Goal: Communication & Community: Answer question/provide support

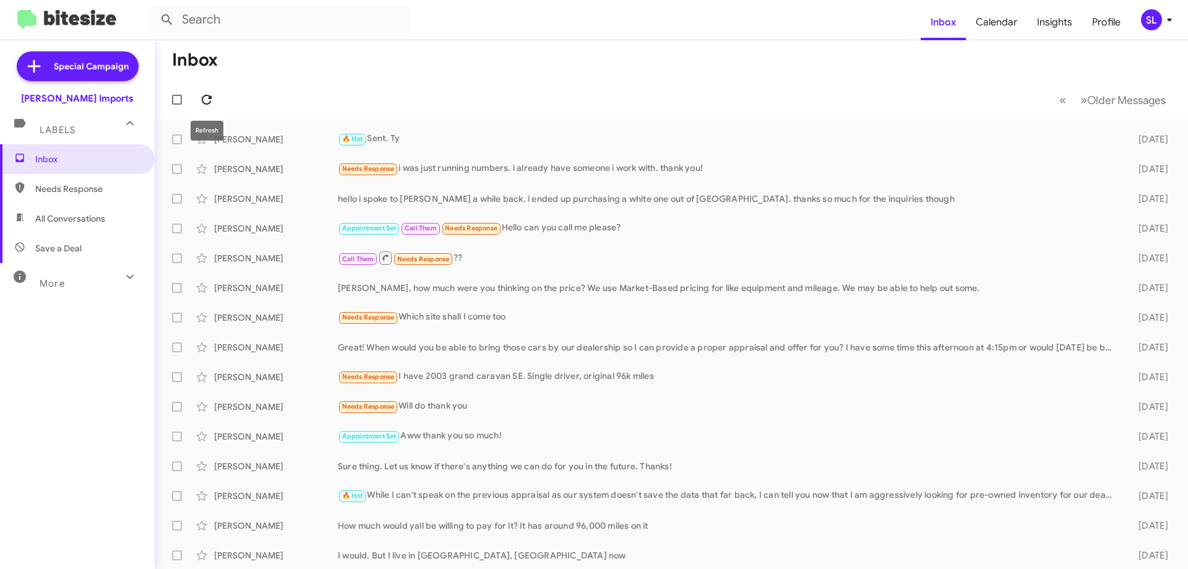
click at [203, 95] on icon at bounding box center [206, 99] width 15 height 15
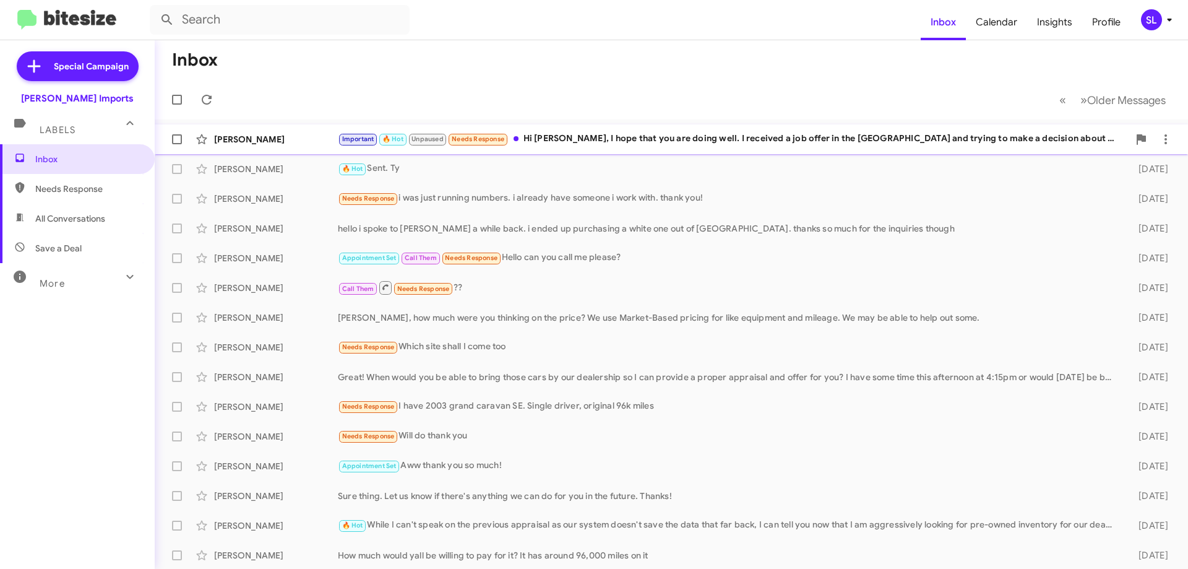
click at [824, 141] on div "Important 🔥 Hot Unpaused Needs Response Hi [PERSON_NAME], I hope that you are d…" at bounding box center [733, 139] width 791 height 14
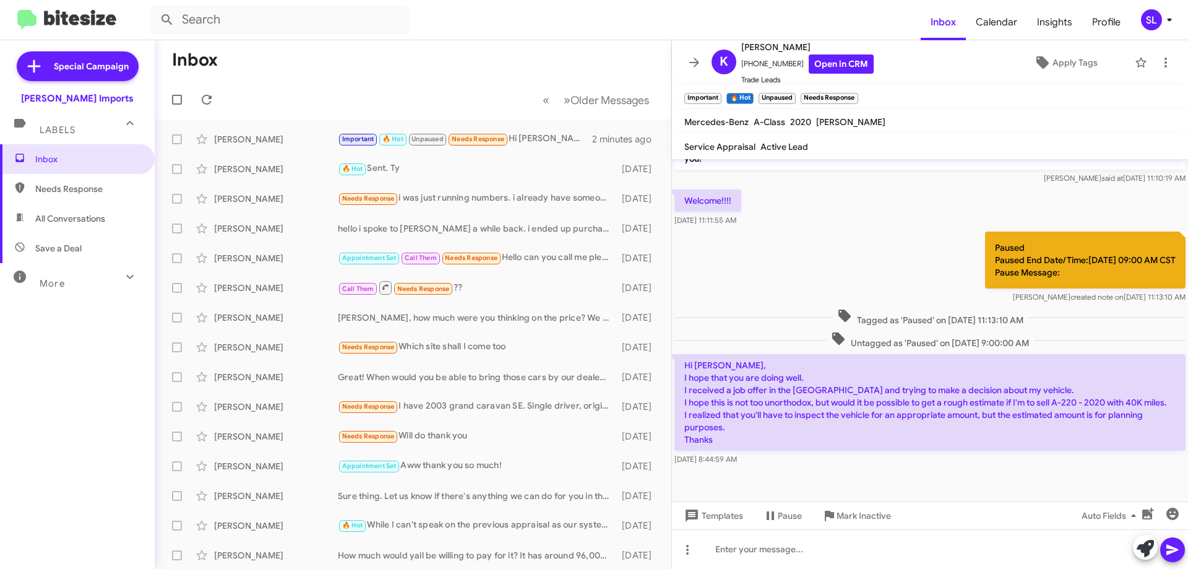
scroll to position [415, 0]
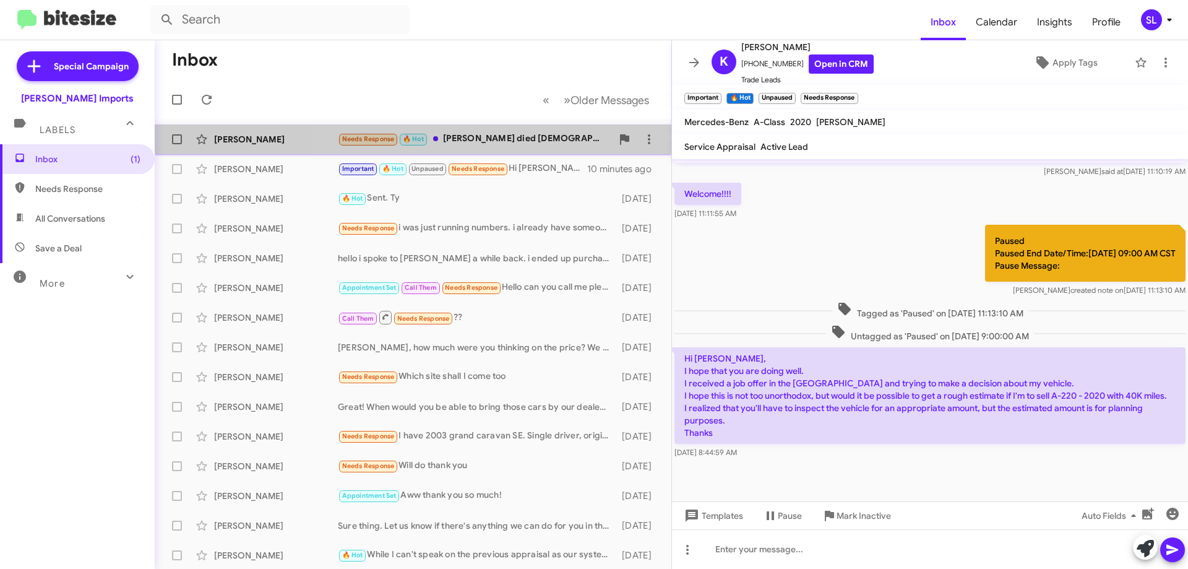
click at [525, 139] on div "Needs Response 🔥 Hot [PERSON_NAME] died [DEMOGRAPHIC_DATA][DATE], after he had …" at bounding box center [475, 139] width 274 height 14
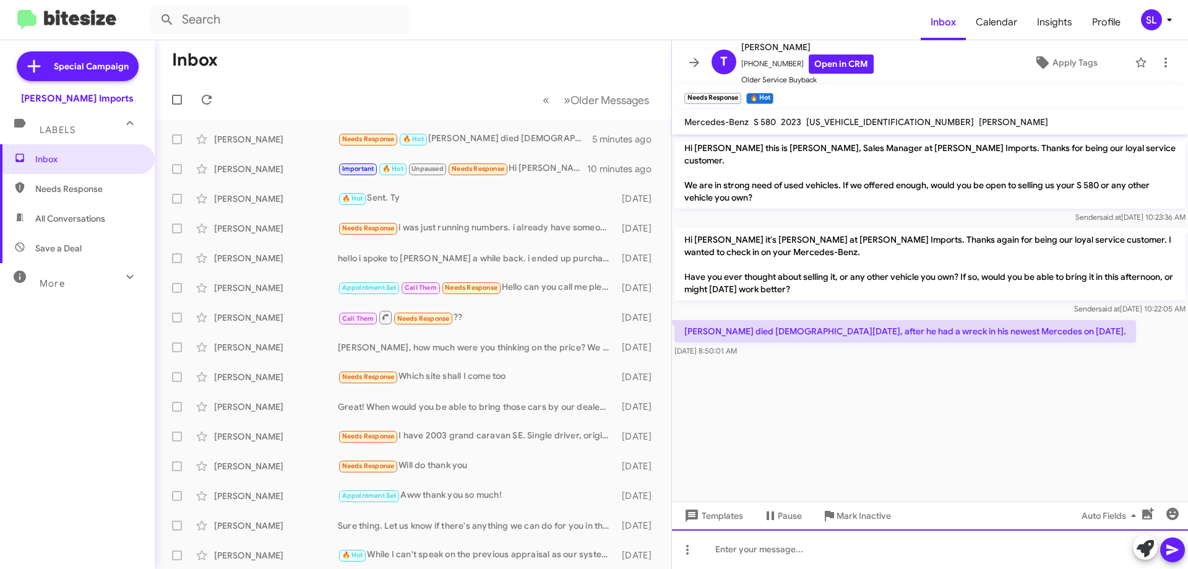
click at [826, 553] on div at bounding box center [930, 549] width 516 height 40
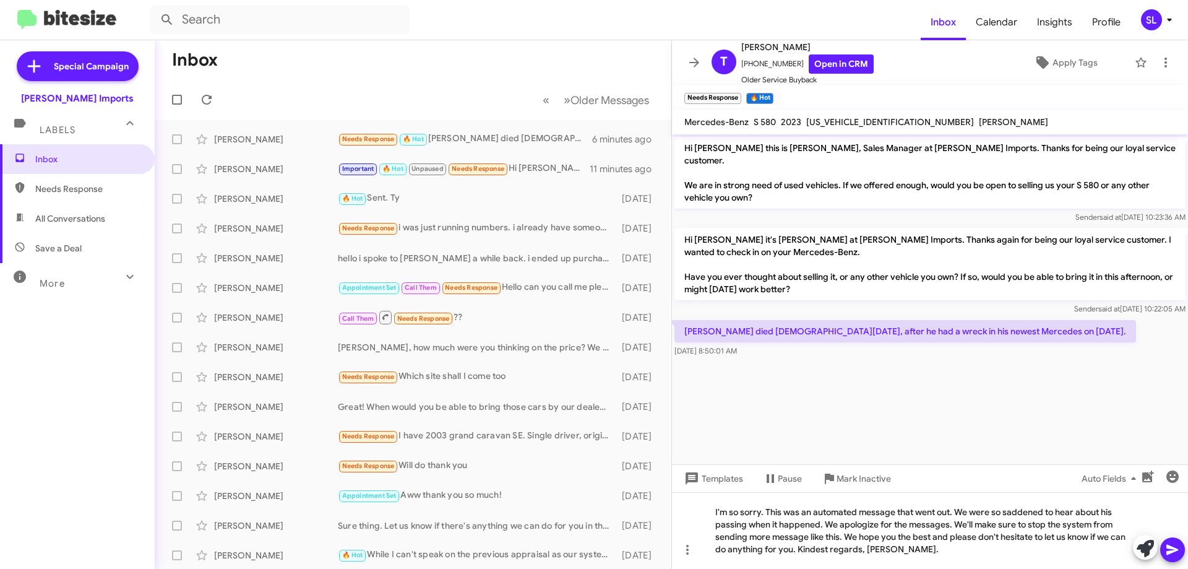
click at [1177, 548] on icon at bounding box center [1172, 549] width 15 height 15
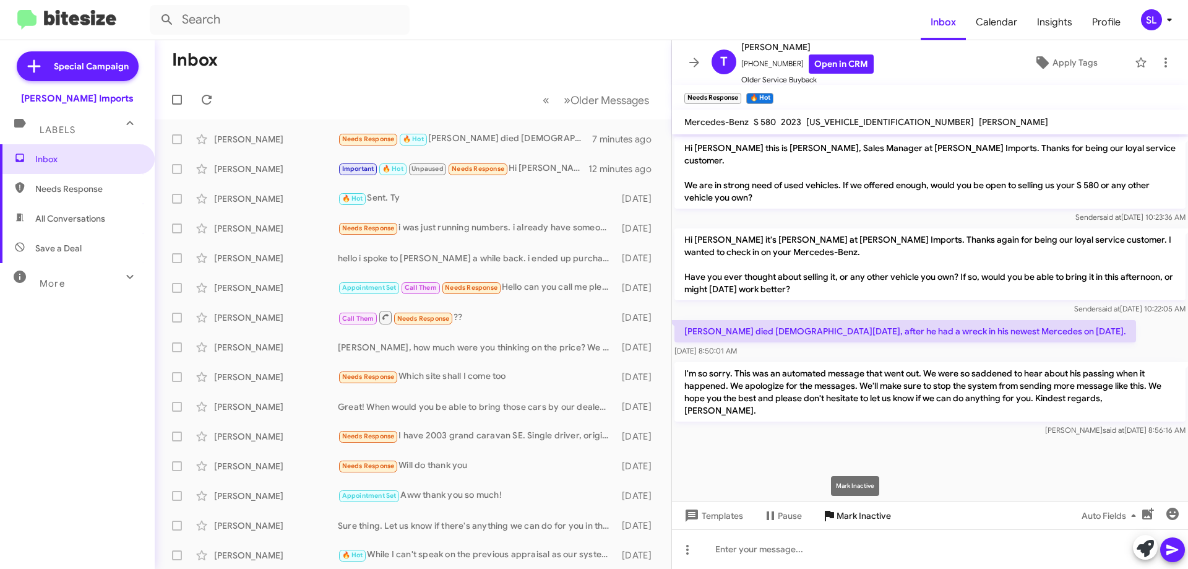
click at [867, 520] on span "Mark Inactive" at bounding box center [864, 515] width 54 height 22
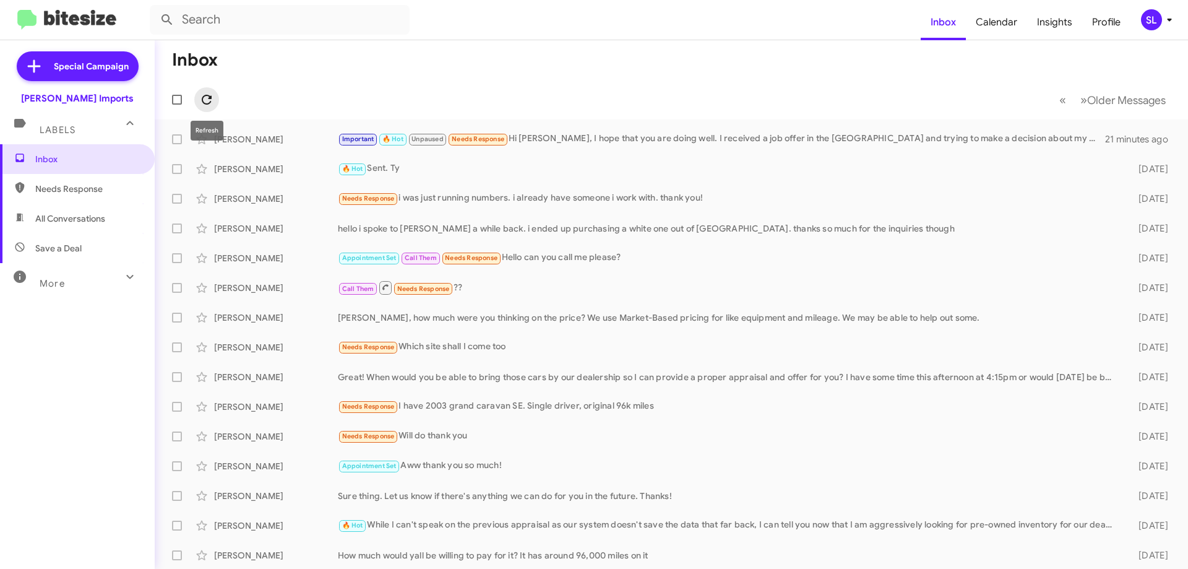
click at [204, 98] on icon at bounding box center [206, 99] width 15 height 15
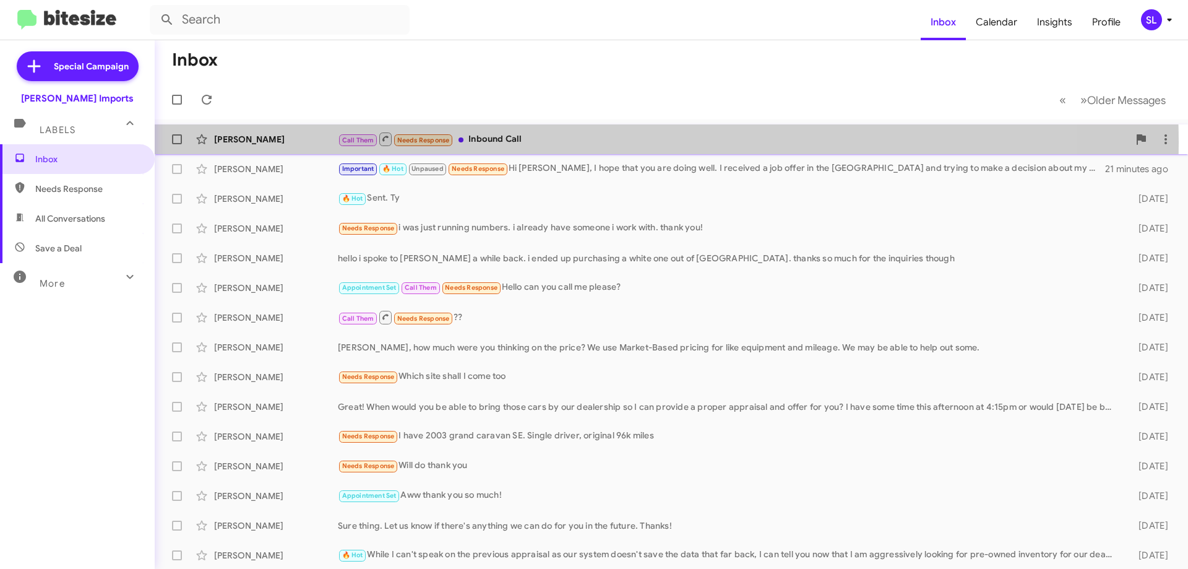
click at [577, 142] on div "Call Them Needs Response Inbound Call" at bounding box center [733, 138] width 791 height 15
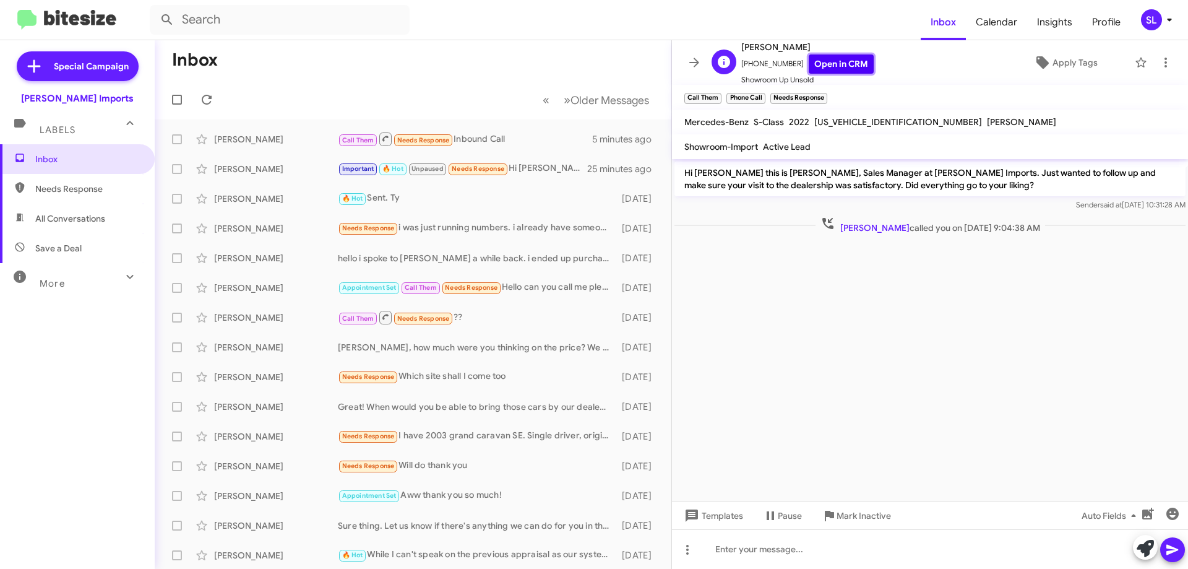
click at [850, 68] on link "Open in CRM" at bounding box center [841, 63] width 65 height 19
click at [692, 62] on icon at bounding box center [694, 62] width 10 height 9
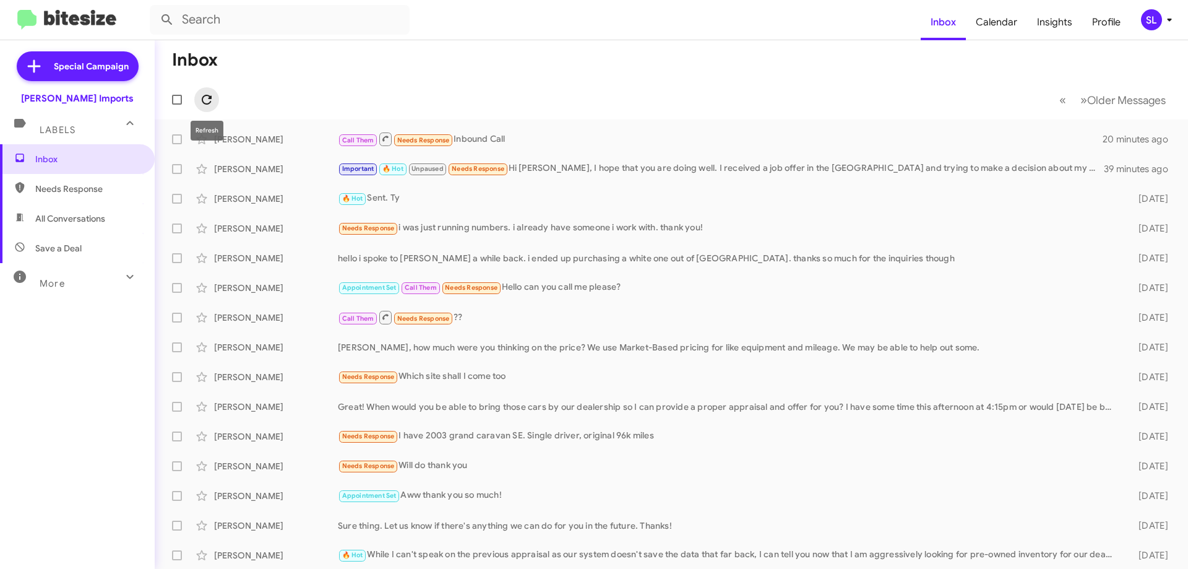
click at [208, 97] on icon at bounding box center [206, 99] width 15 height 15
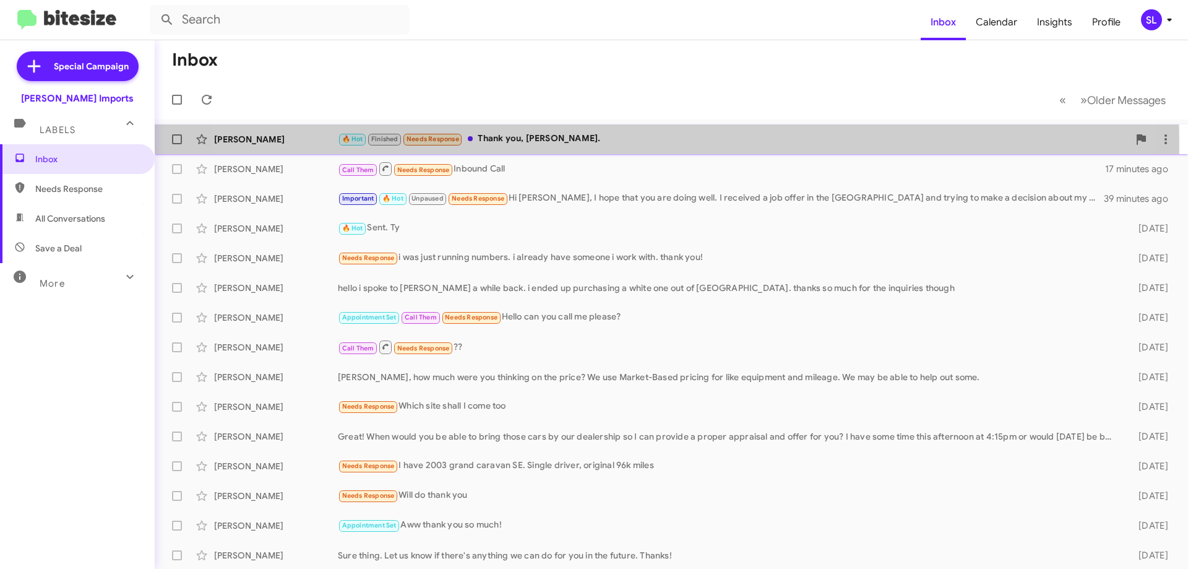
click at [616, 143] on div "🔥 Hot Finished Needs Response Thank you, [PERSON_NAME]." at bounding box center [733, 139] width 791 height 14
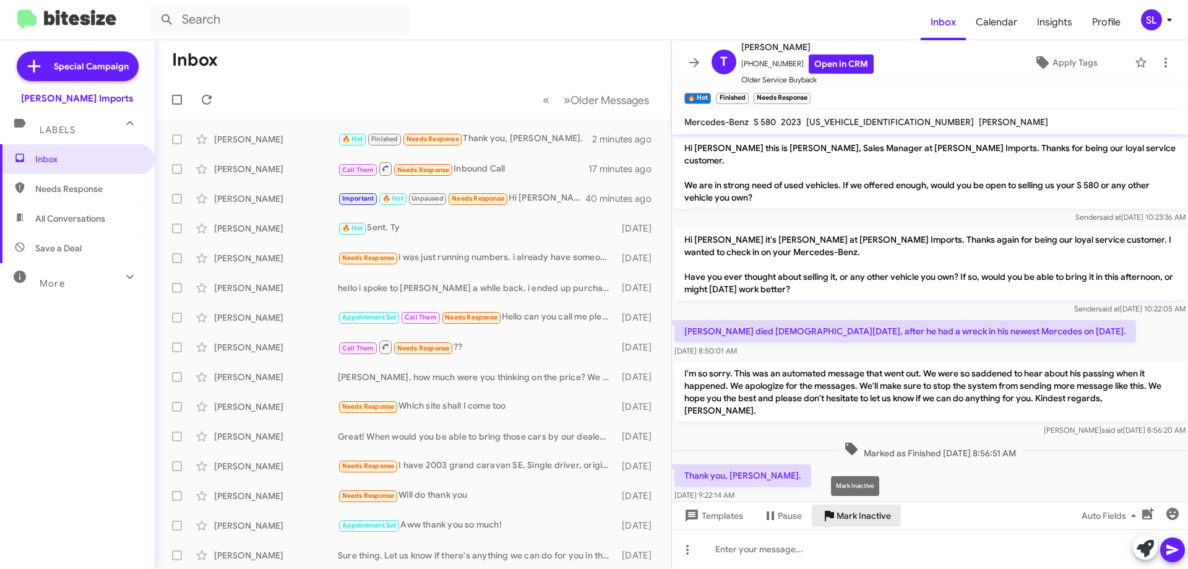
click at [867, 514] on span "Mark Inactive" at bounding box center [864, 515] width 54 height 22
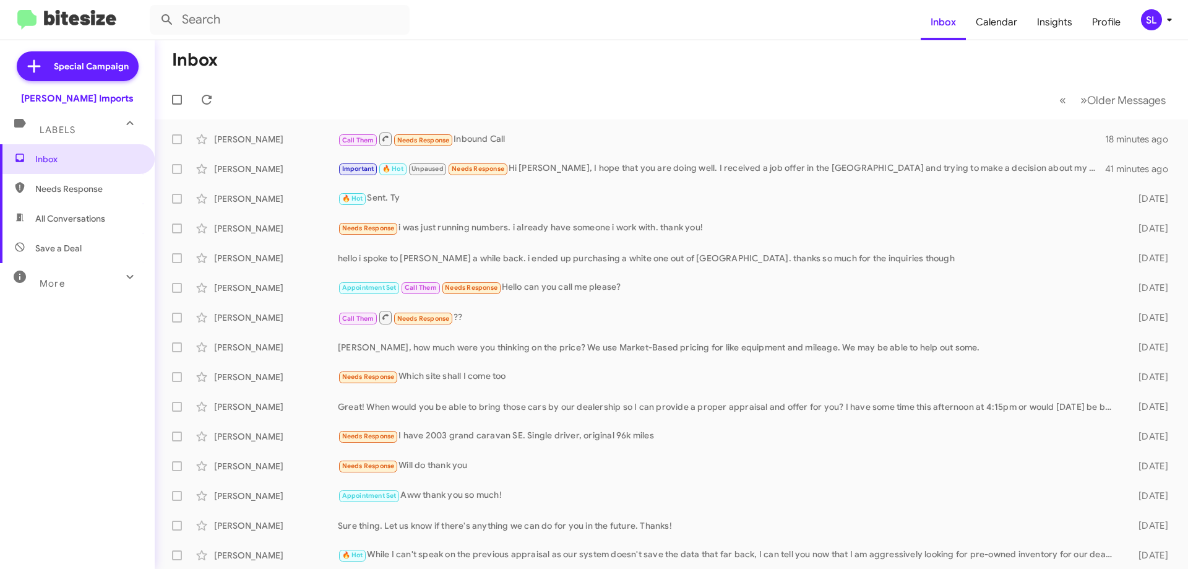
click at [78, 225] on span "All Conversations" at bounding box center [77, 219] width 155 height 30
type input "in:all-conversations"
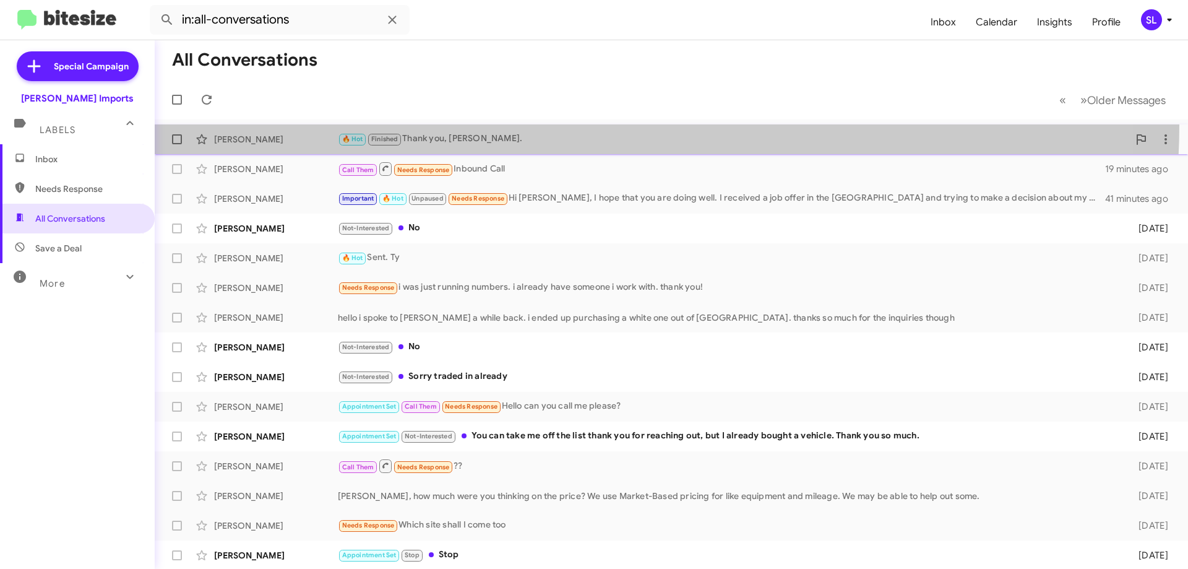
click at [606, 125] on span "[PERSON_NAME] 🔥 Hot Finished Thank you, [PERSON_NAME]. 4 minutes ago" at bounding box center [671, 139] width 1033 height 30
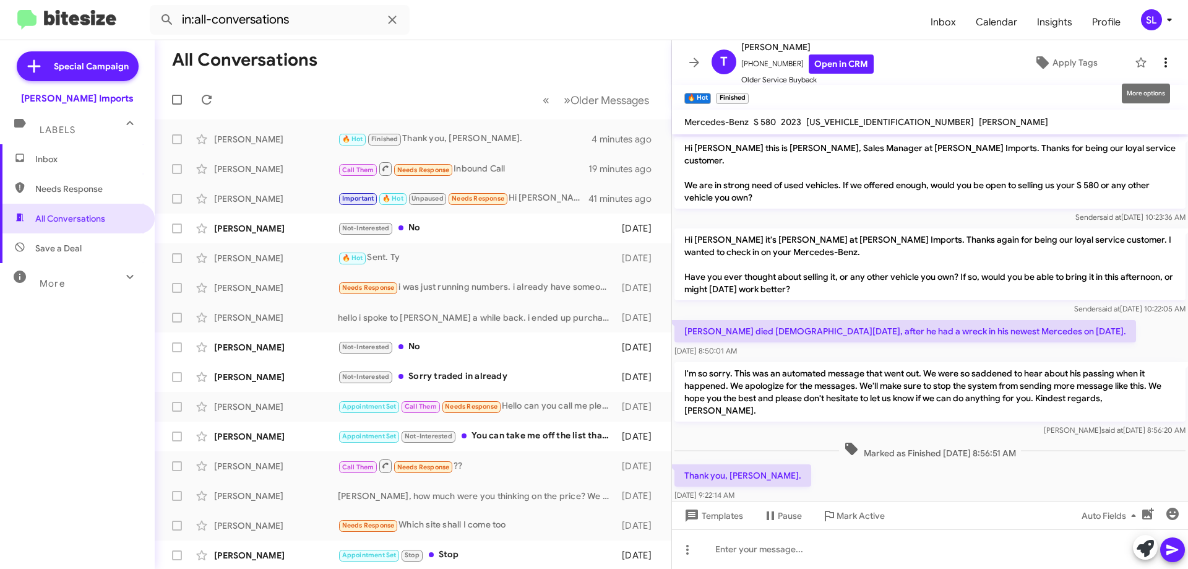
click at [1160, 62] on icon at bounding box center [1165, 62] width 15 height 15
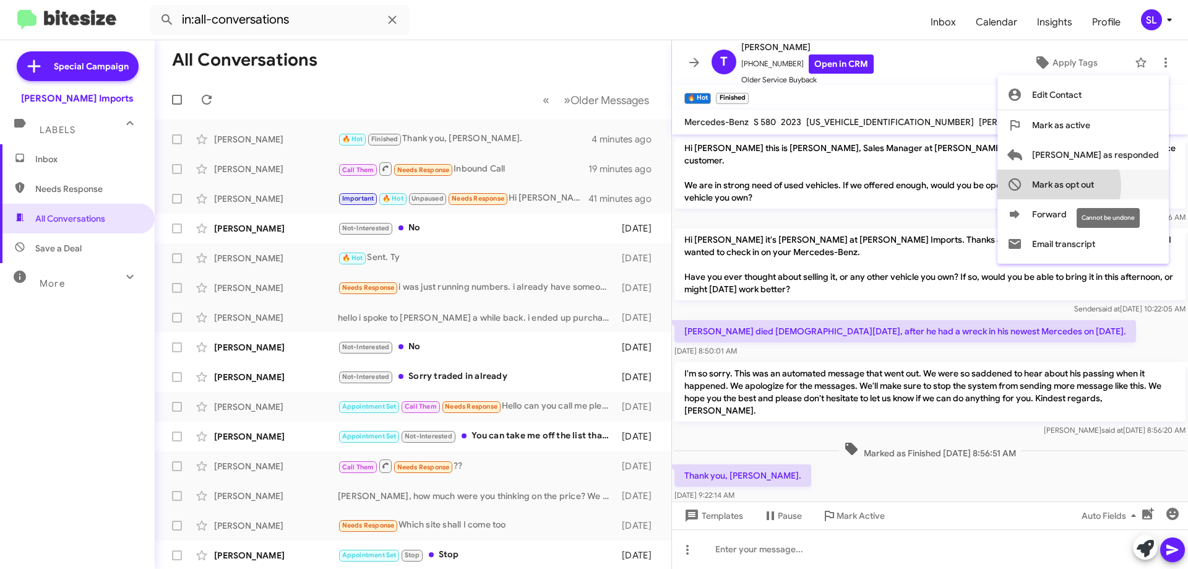
click at [1094, 186] on span "Mark as opt out" at bounding box center [1063, 185] width 62 height 30
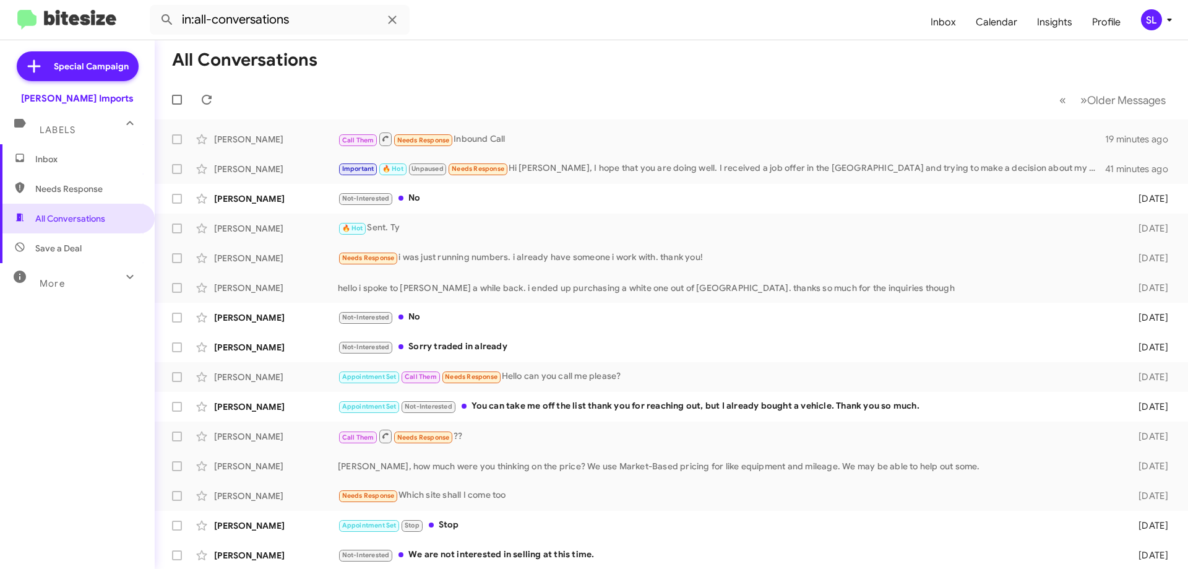
click at [66, 165] on span "Inbox" at bounding box center [87, 159] width 105 height 12
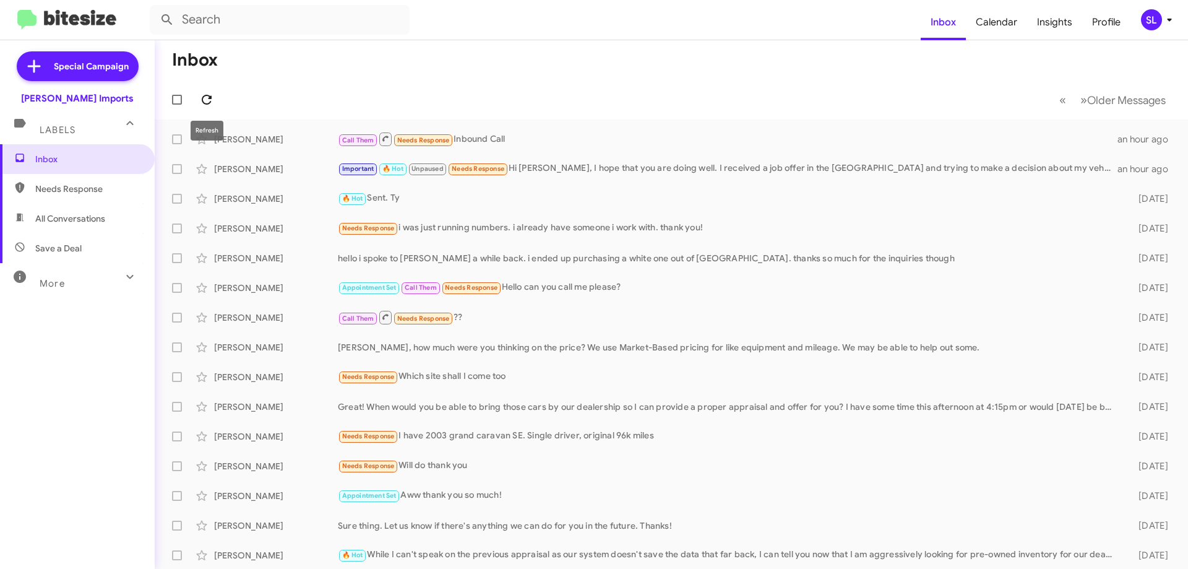
click at [201, 102] on icon at bounding box center [206, 99] width 15 height 15
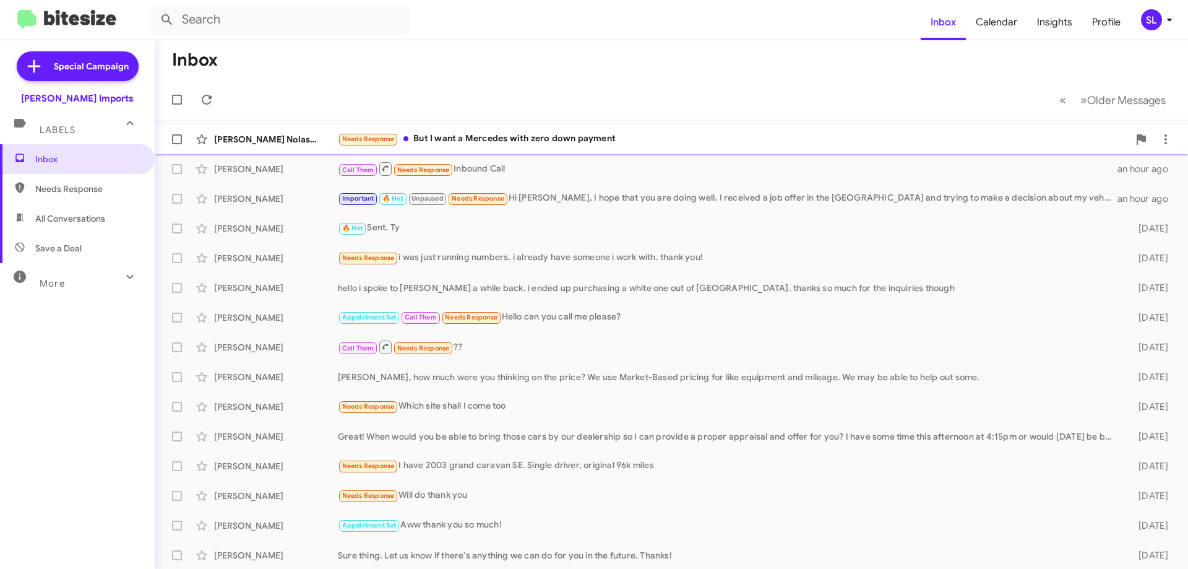
click at [597, 134] on div "Needs Response But I want a Mercedes with zero down payment" at bounding box center [733, 139] width 791 height 14
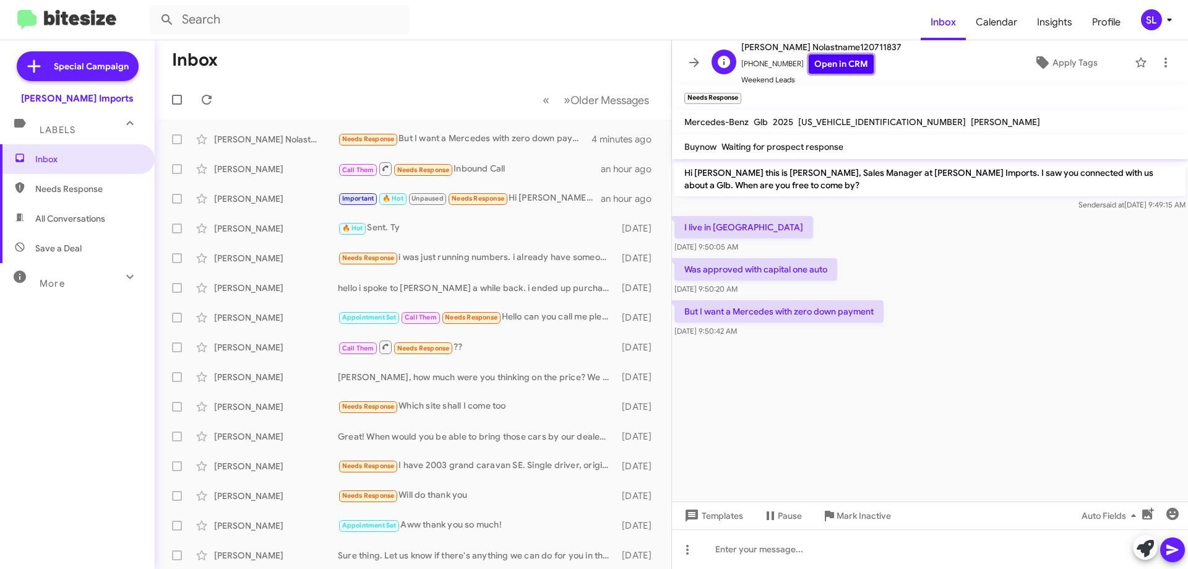
click at [845, 58] on link "Open in CRM" at bounding box center [841, 63] width 65 height 19
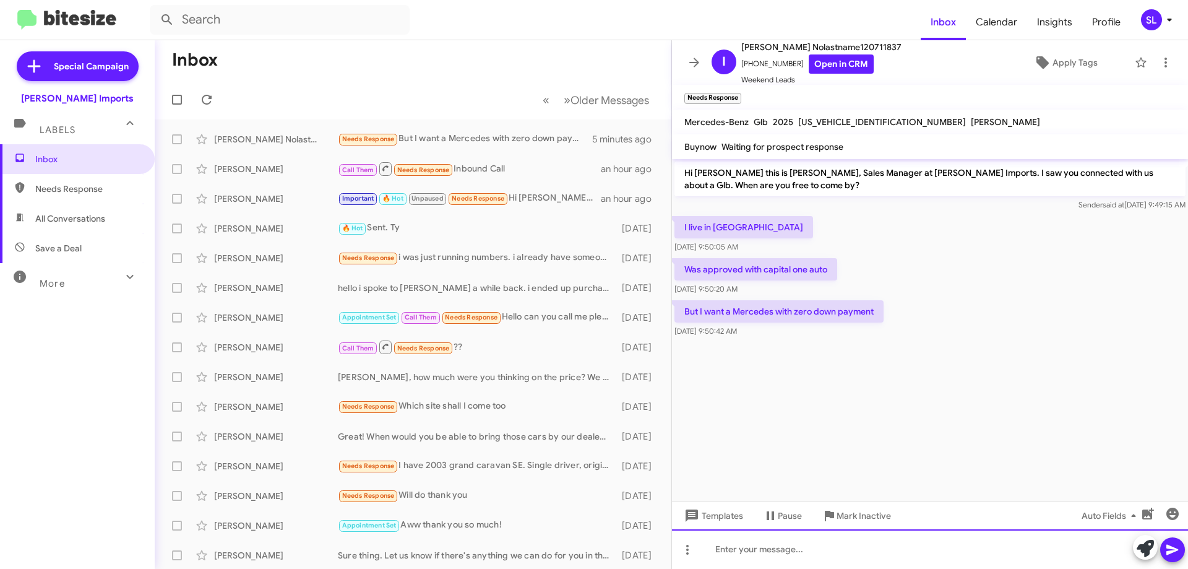
click at [778, 561] on div at bounding box center [930, 549] width 516 height 40
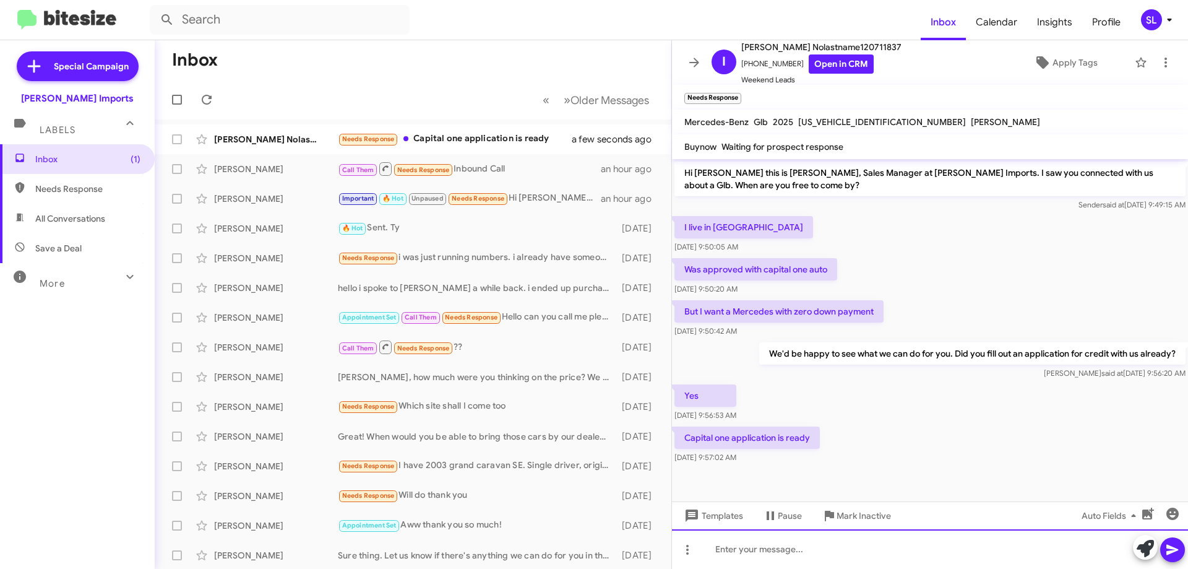
click at [830, 553] on div at bounding box center [930, 549] width 516 height 40
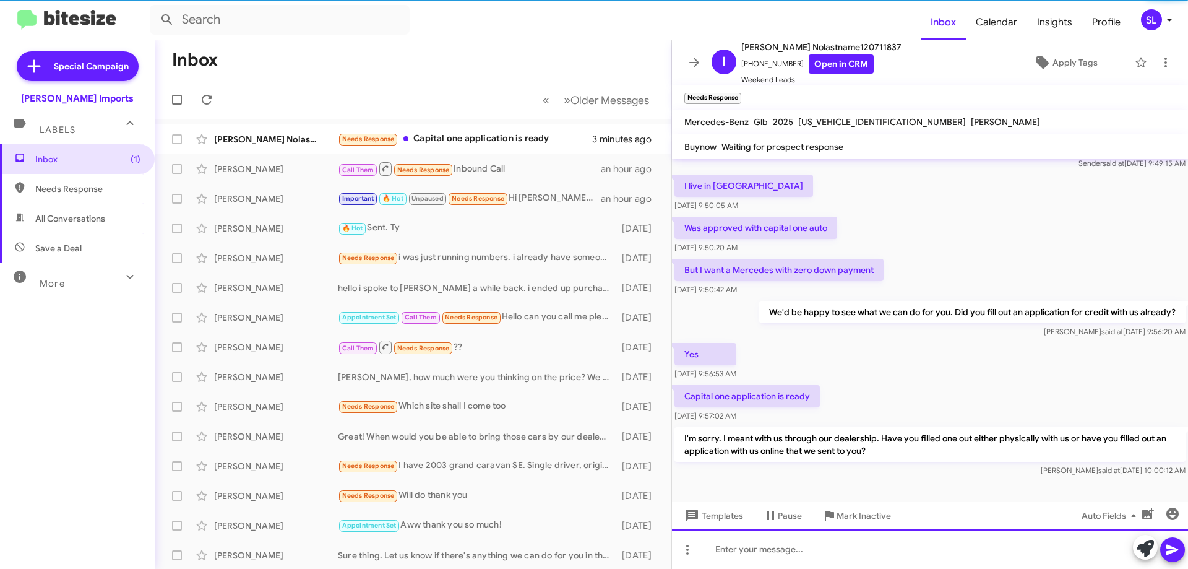
scroll to position [44, 0]
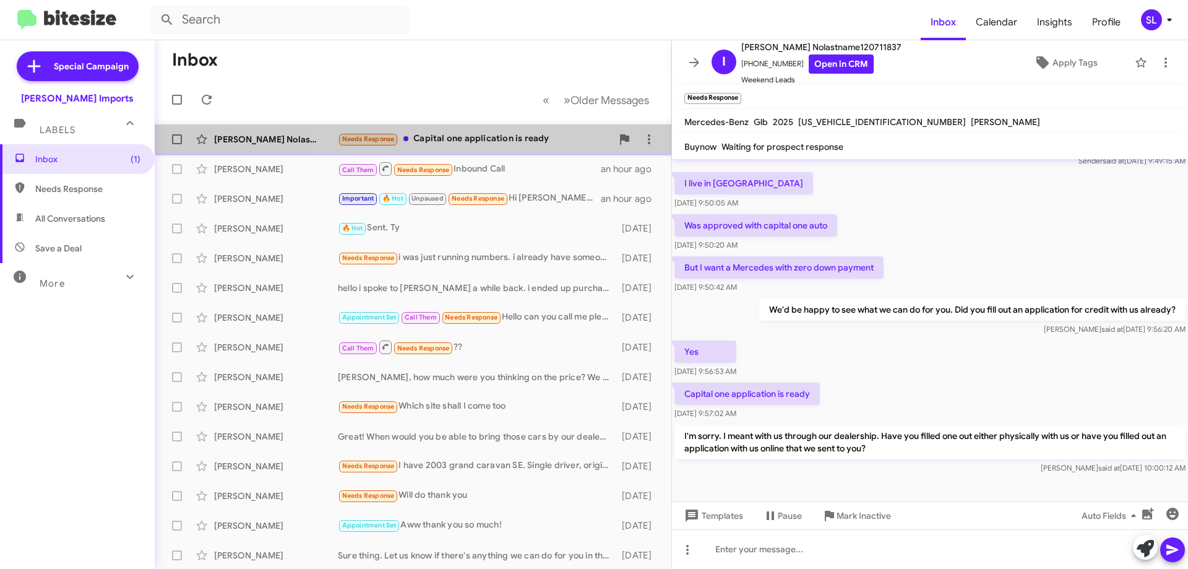
click at [545, 143] on div "Needs Response Capital one application is ready" at bounding box center [475, 139] width 274 height 14
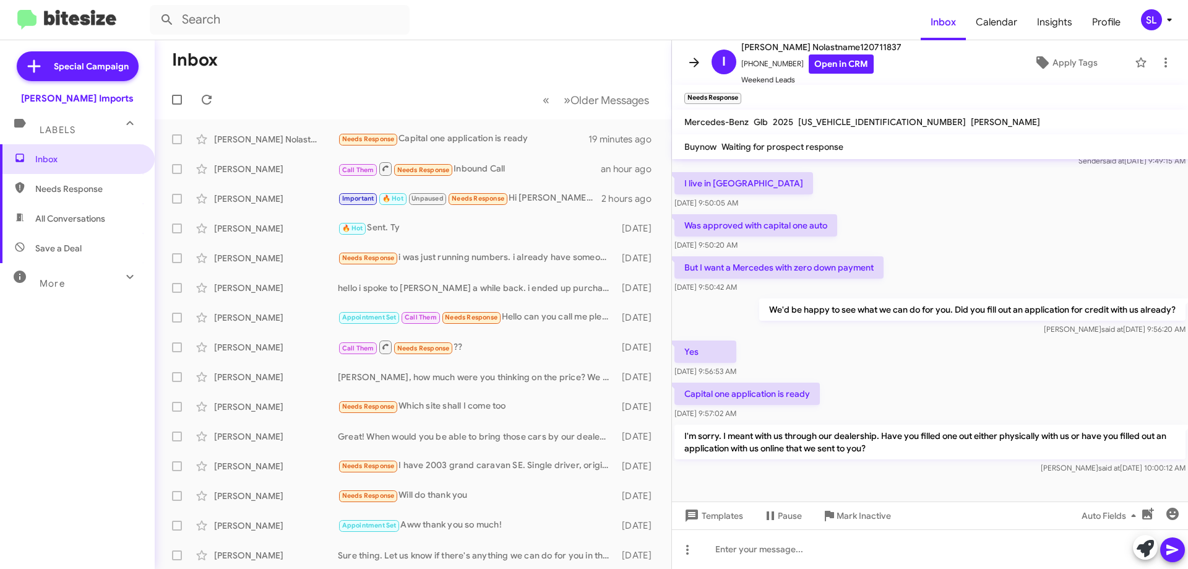
click at [691, 56] on icon at bounding box center [694, 62] width 15 height 15
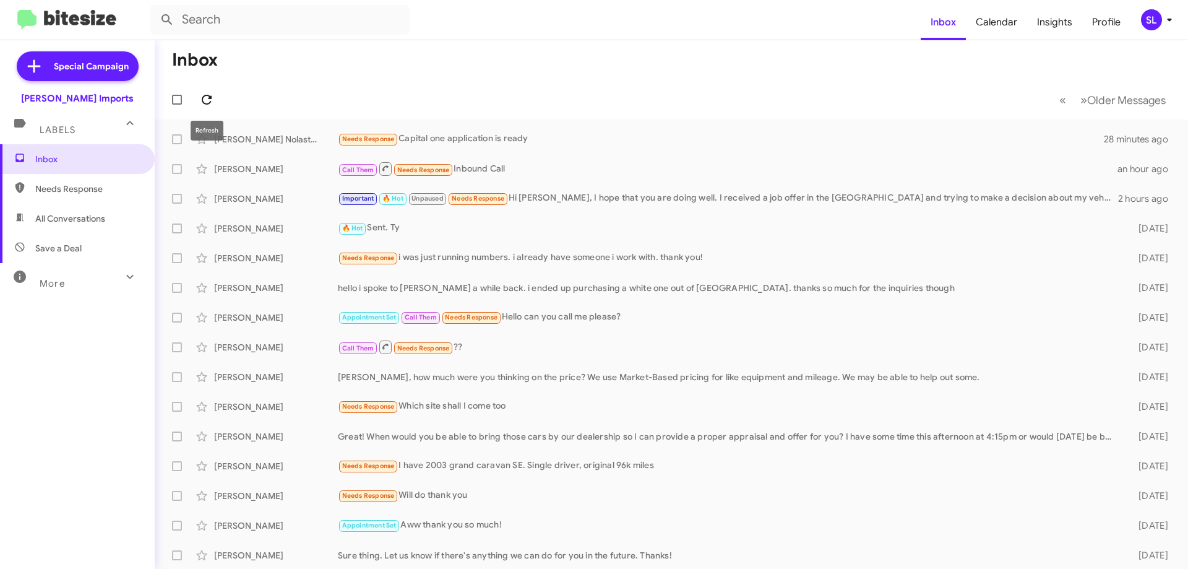
click at [203, 98] on icon at bounding box center [207, 100] width 10 height 10
